Goal: Register for event/course

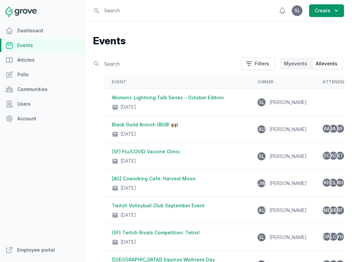
click at [32, 48] on link "Events" at bounding box center [42, 45] width 85 height 13
click at [152, 101] on div "Women+ Lightning Talk Series - October Edition [DATE]" at bounding box center [177, 102] width 130 height 16
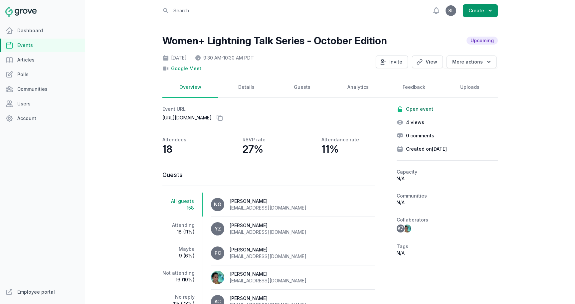
scroll to position [38, 0]
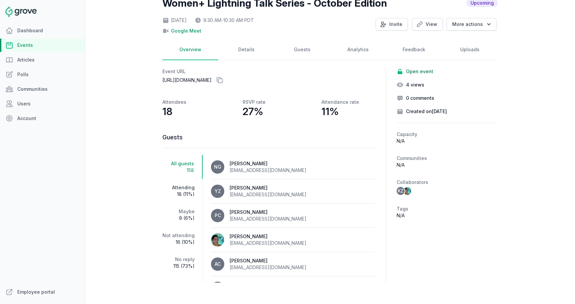
click at [186, 192] on span "18 (11%)" at bounding box center [178, 194] width 32 height 7
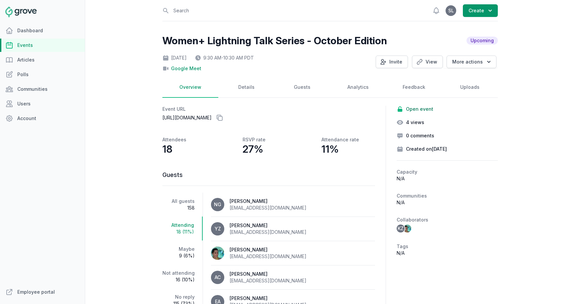
click at [40, 46] on link "Events" at bounding box center [42, 45] width 85 height 13
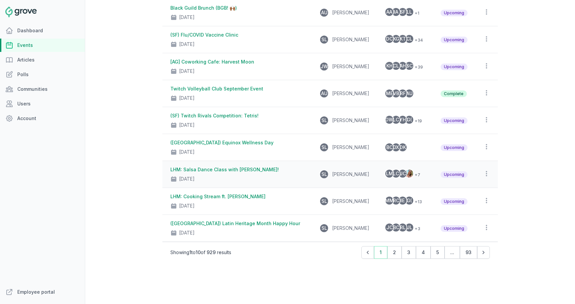
scroll to position [120, 0]
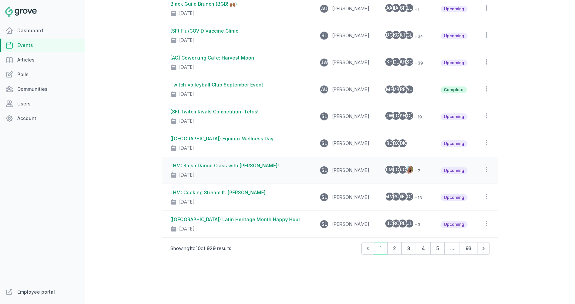
click at [236, 164] on link "LHM: Salsa Dance Class with [PERSON_NAME]!" at bounding box center [224, 166] width 109 height 6
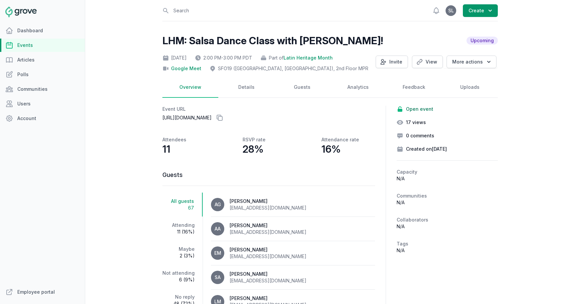
scroll to position [38, 0]
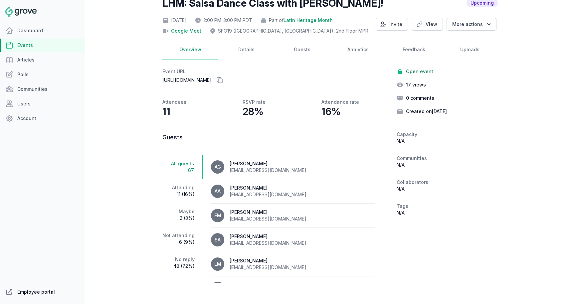
click at [45, 261] on link "Employee portal" at bounding box center [42, 292] width 85 height 13
